Goal: Find specific page/section: Find specific page/section

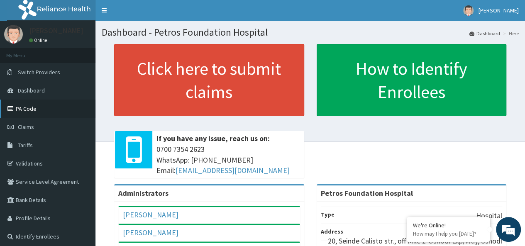
click at [30, 109] on link "PA Code" at bounding box center [48, 109] width 96 height 18
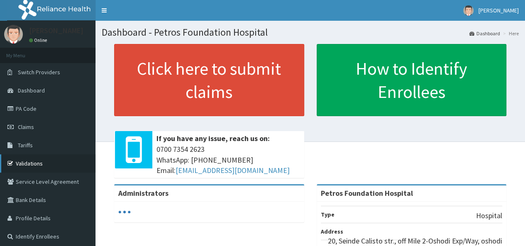
click at [29, 159] on link "Validations" at bounding box center [48, 163] width 96 height 18
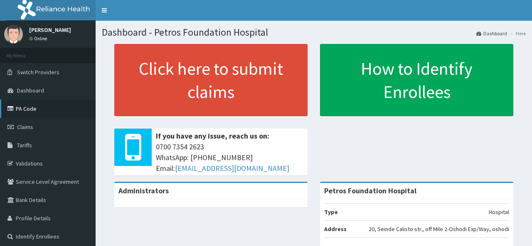
click at [36, 107] on link "PA Code" at bounding box center [48, 109] width 96 height 18
click at [29, 167] on link "Validations" at bounding box center [48, 163] width 96 height 18
